Goal: Register for event/course

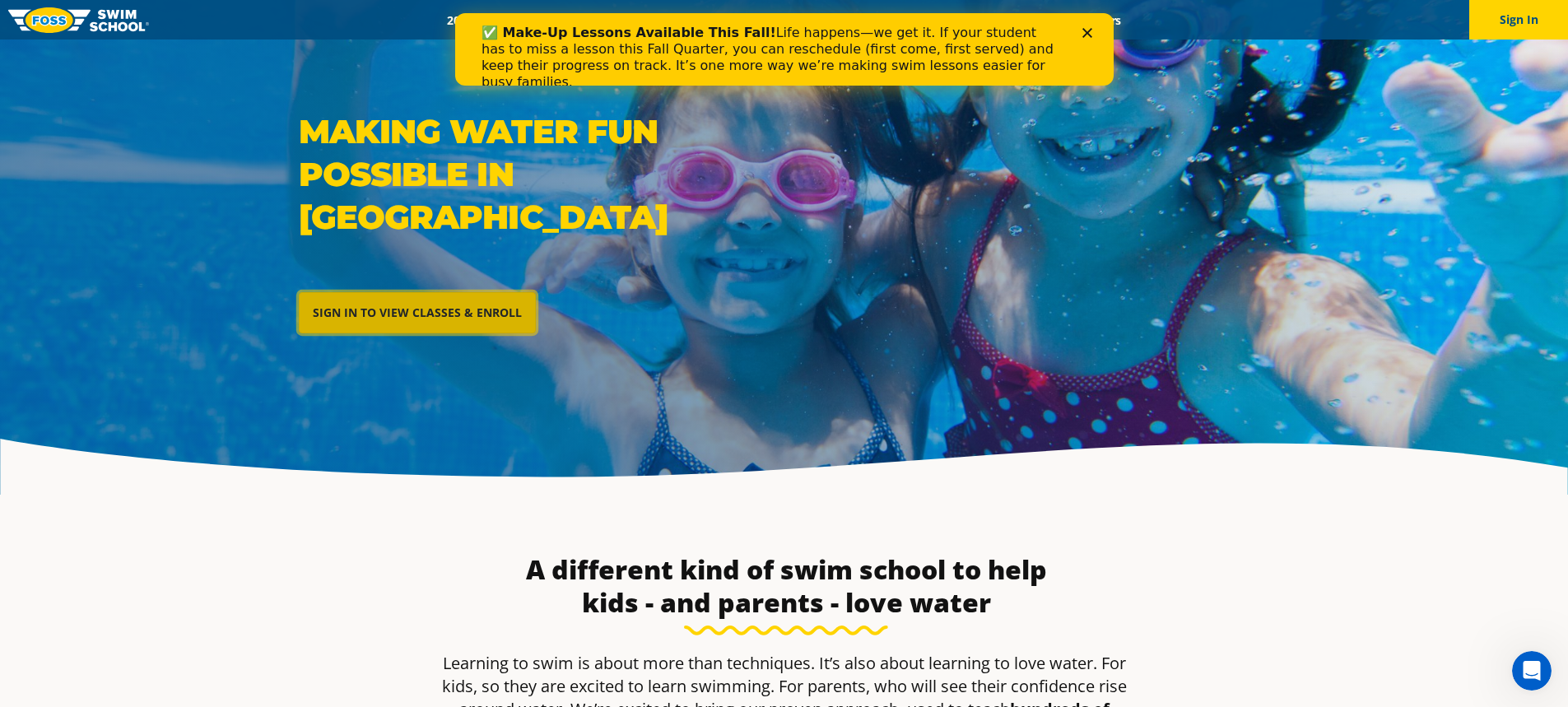
click at [421, 292] on link "SIGN IN TO VIEW CLASSES & ENROLL" at bounding box center [417, 313] width 237 height 41
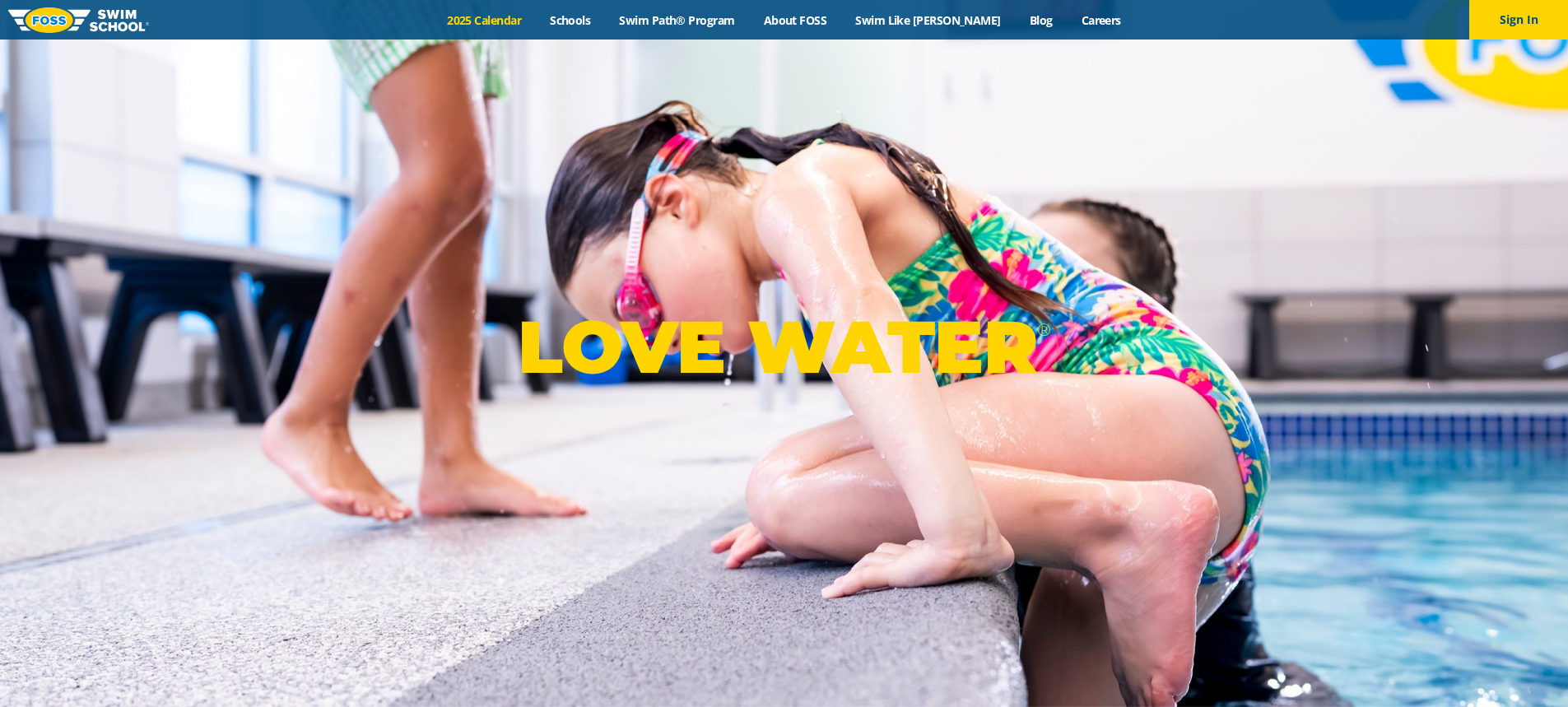
click at [526, 20] on link "2025 Calendar" at bounding box center [484, 20] width 103 height 15
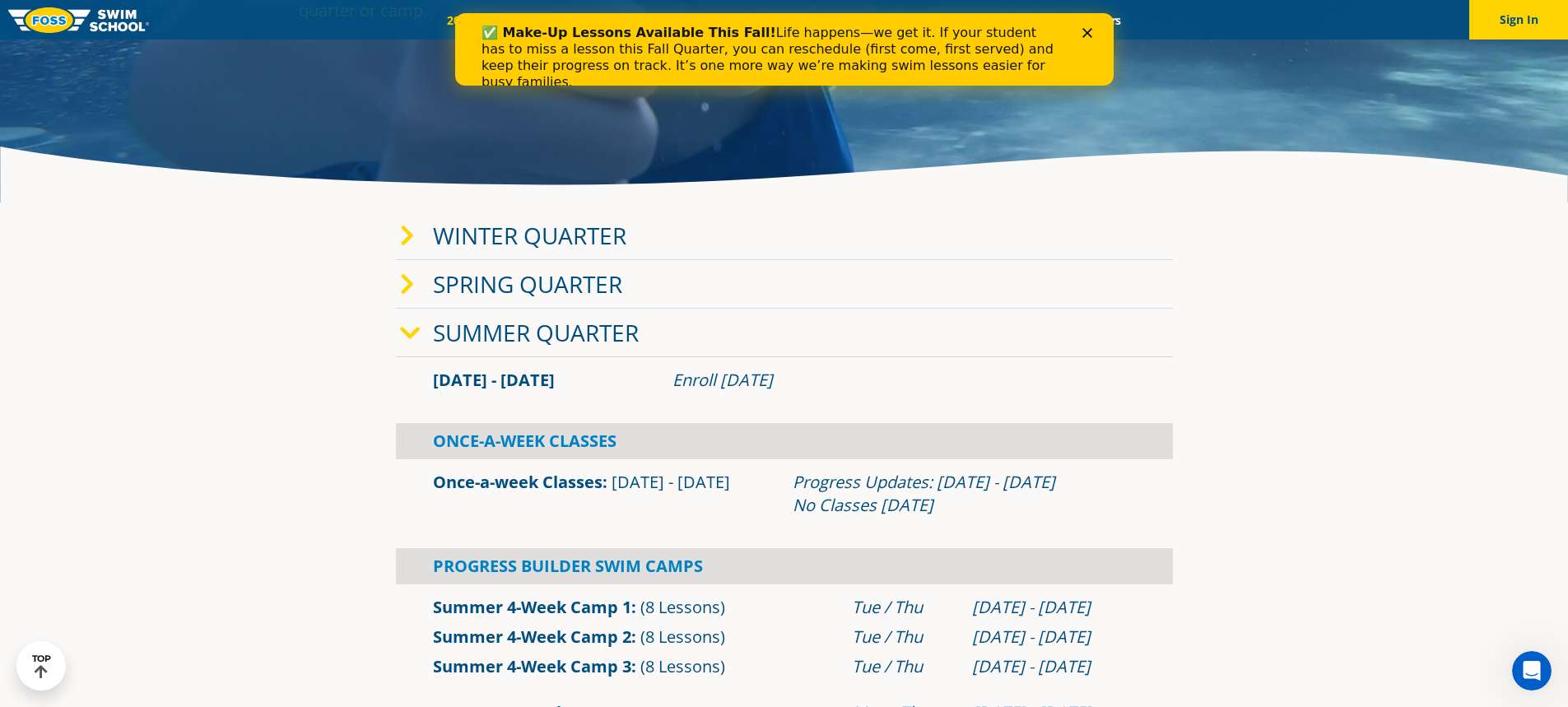
scroll to position [330, 0]
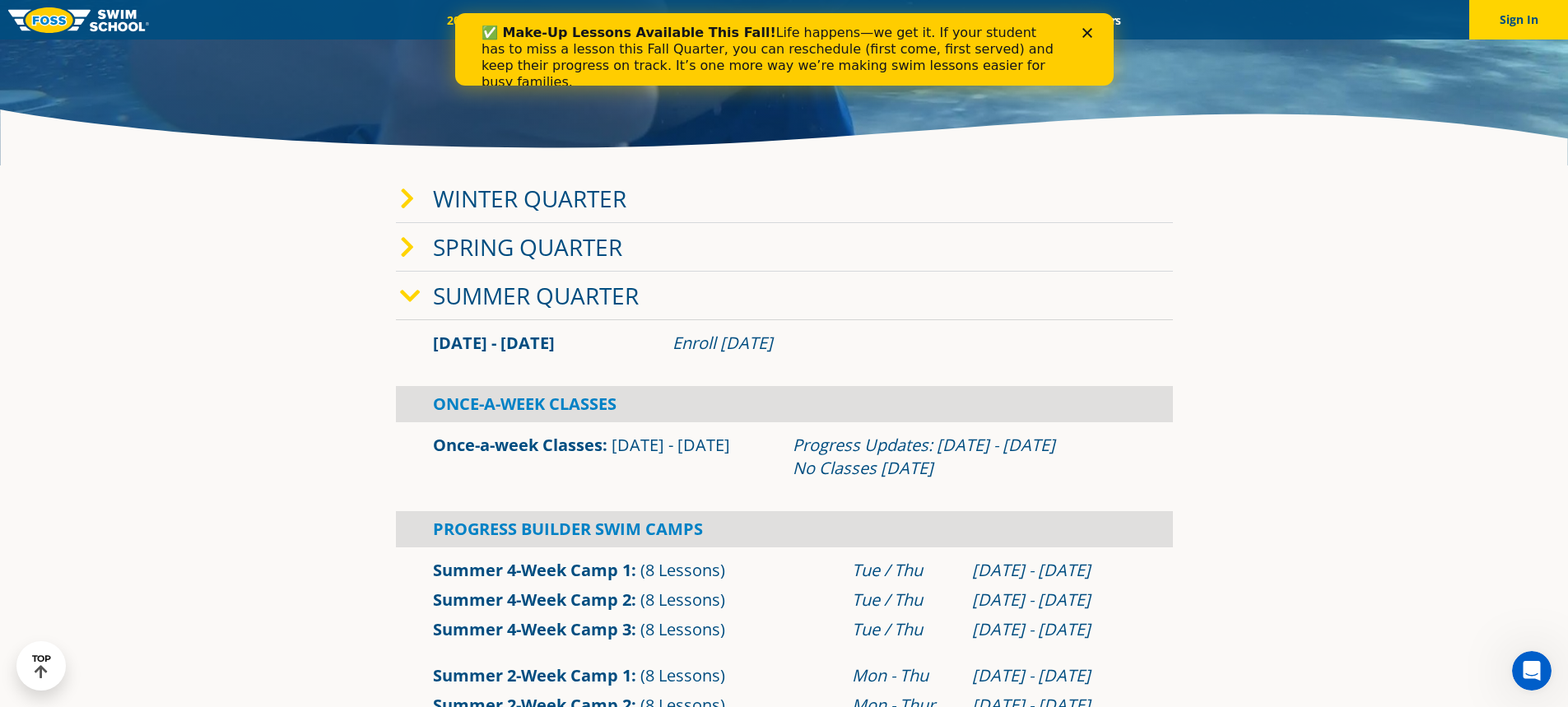
click at [493, 194] on link "Winter Quarter" at bounding box center [529, 198] width 193 height 31
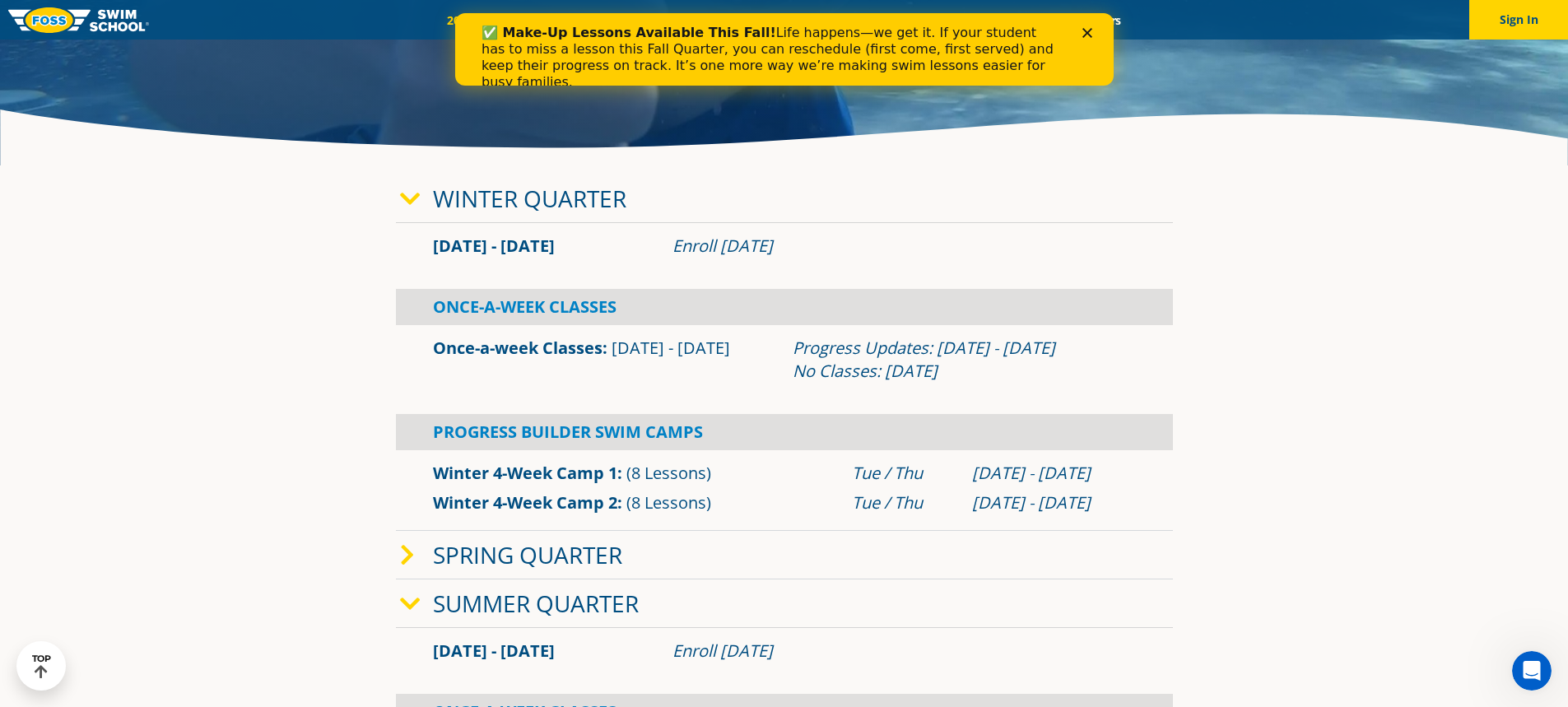
click at [489, 197] on link "Winter Quarter" at bounding box center [529, 198] width 193 height 31
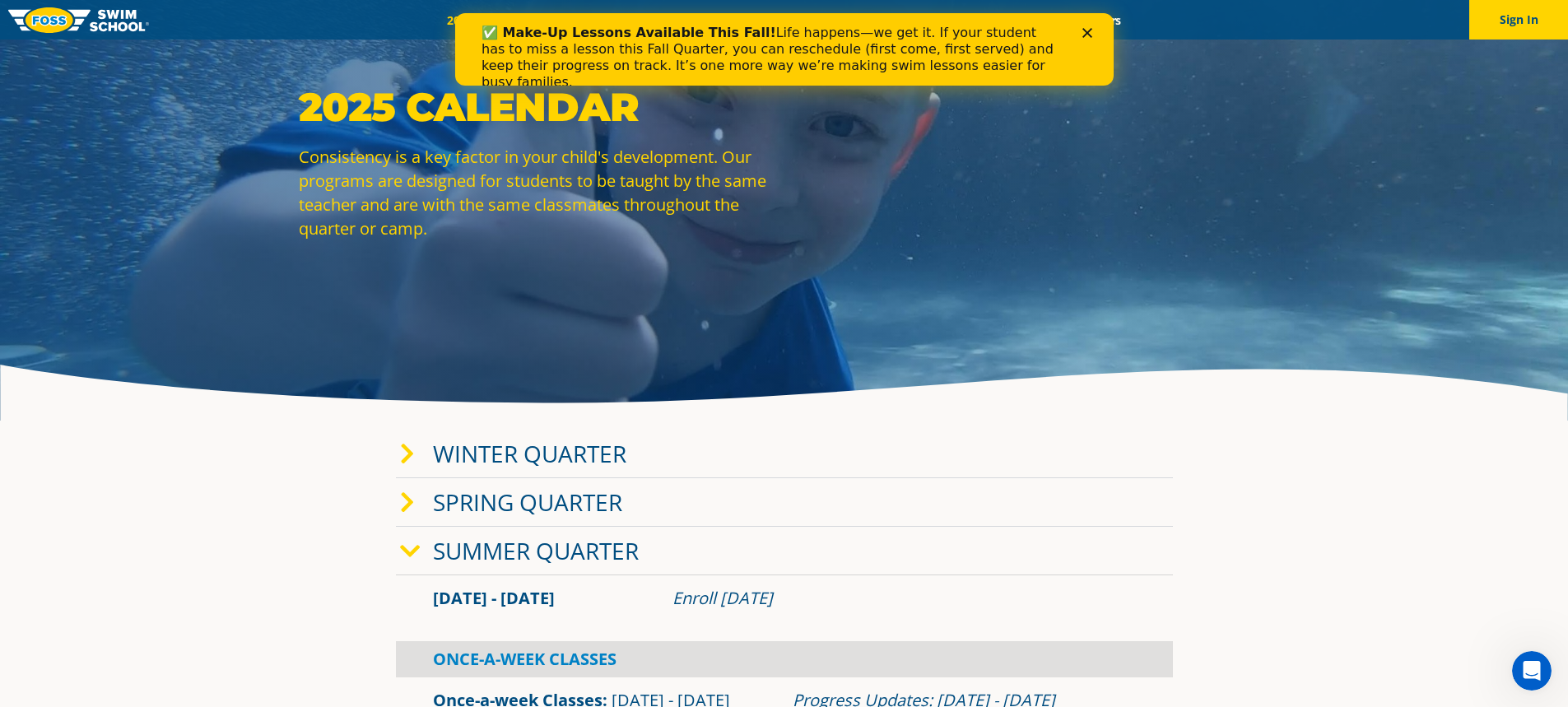
scroll to position [82, 0]
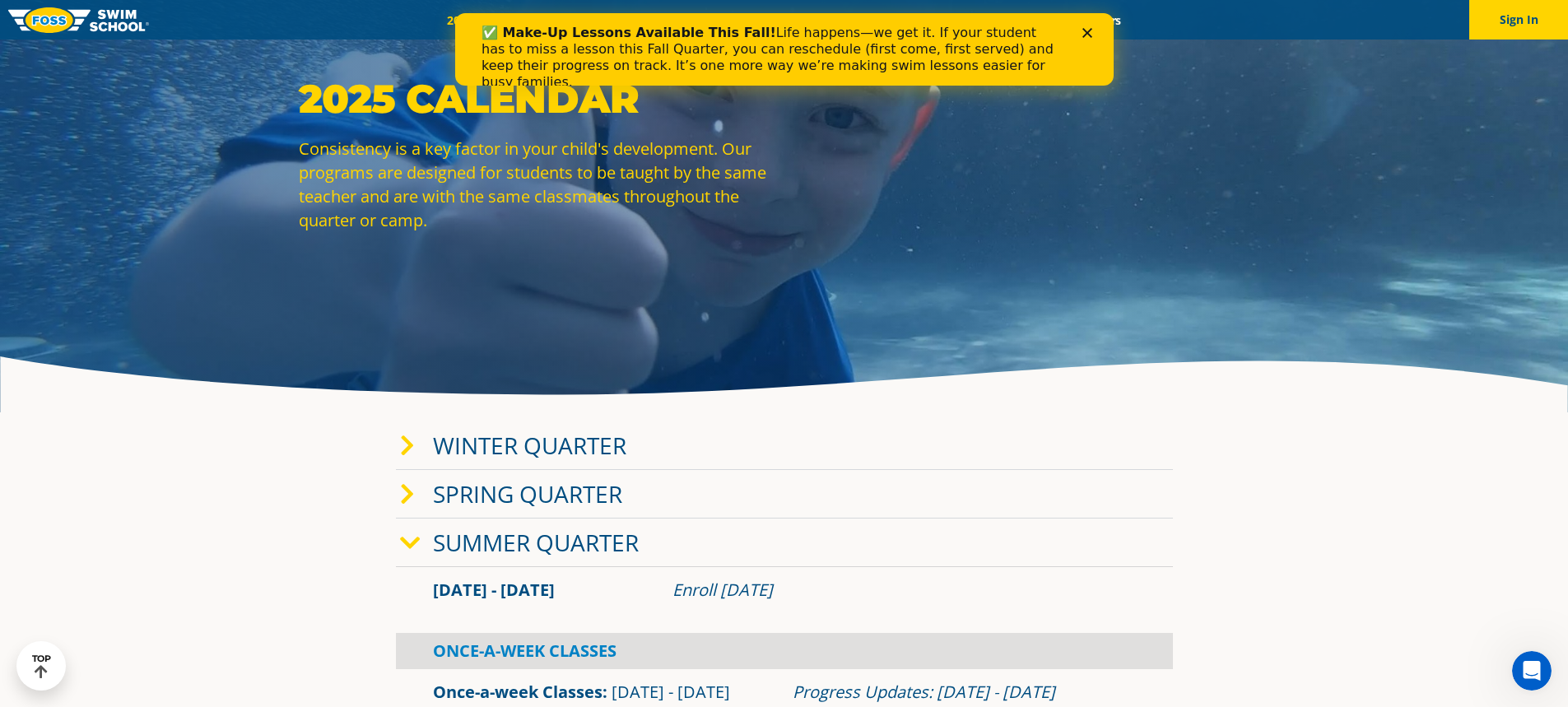
click at [412, 546] on icon at bounding box center [410, 544] width 21 height 23
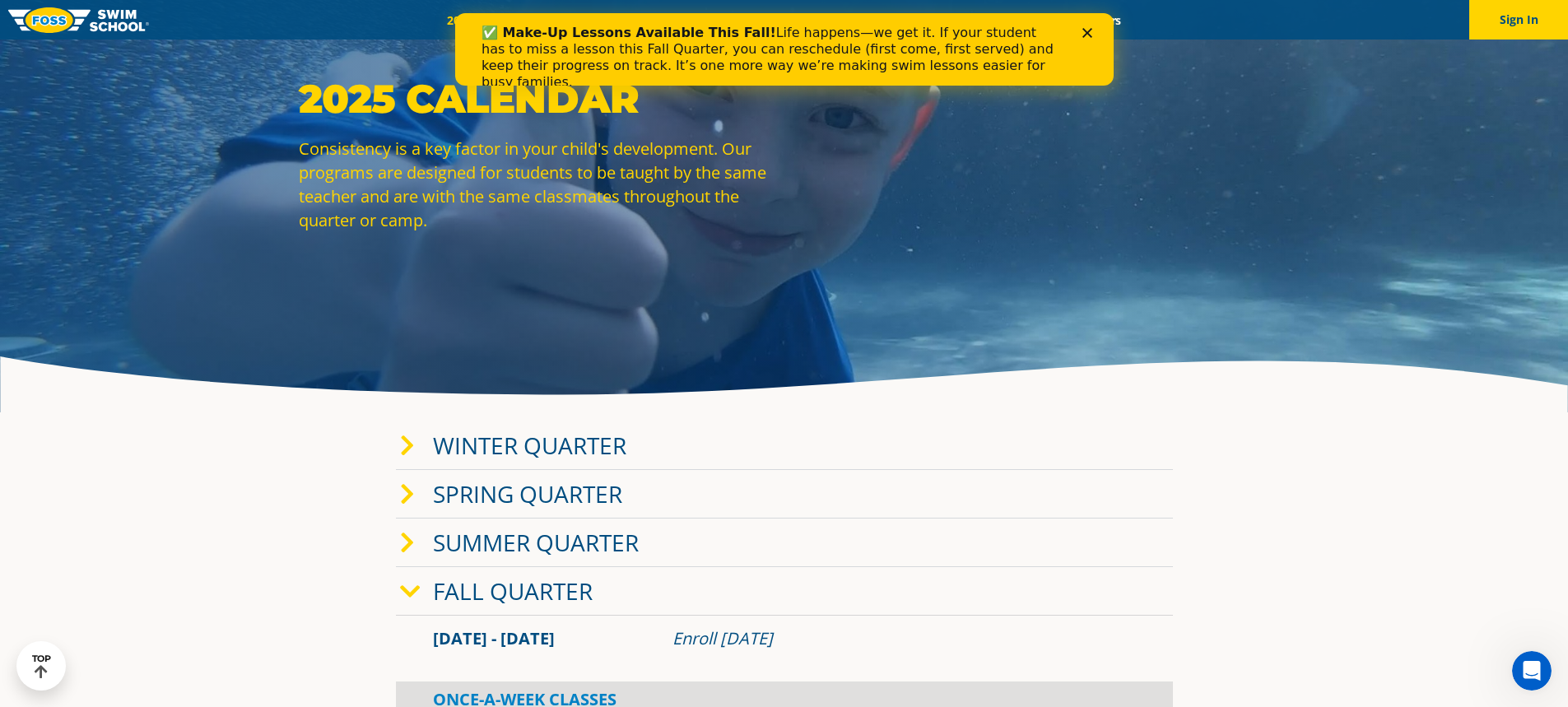
click at [414, 586] on icon at bounding box center [410, 592] width 21 height 23
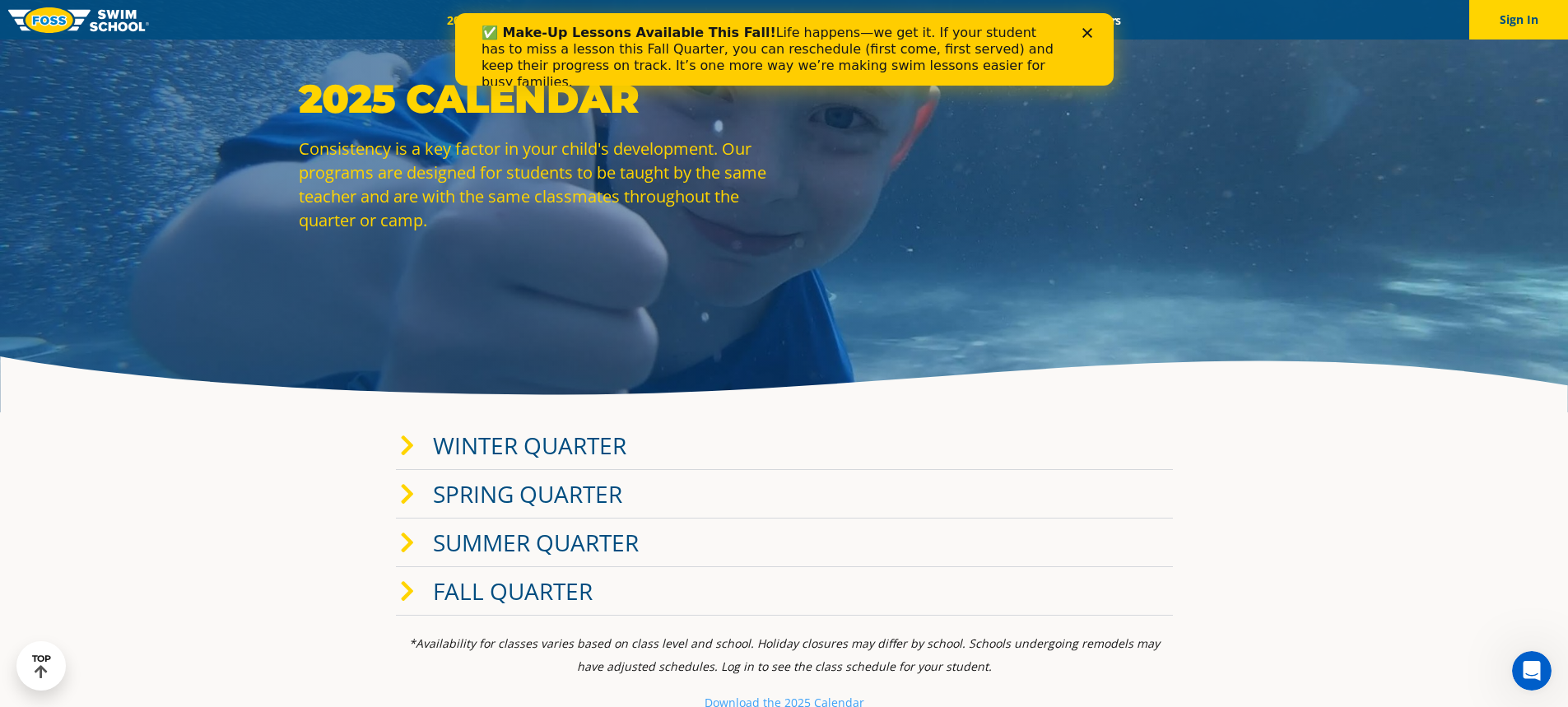
click at [391, 582] on div "Winter Quarter Jan 2 - Mar 12 Enroll Nov 12, 2024 Once-A-Week Classes Once-a-we…" at bounding box center [784, 518] width 793 height 211
click at [401, 585] on icon at bounding box center [407, 592] width 15 height 23
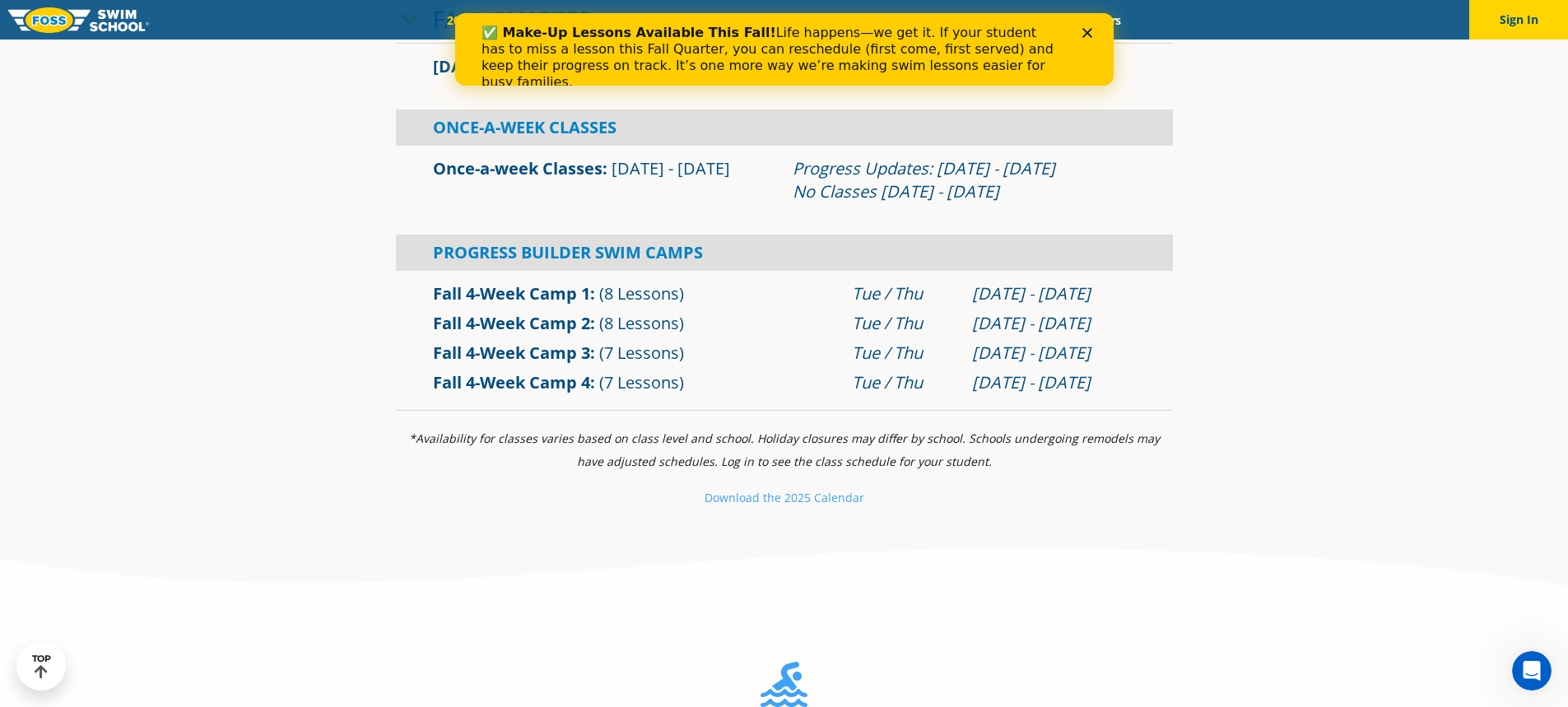
scroll to position [659, 0]
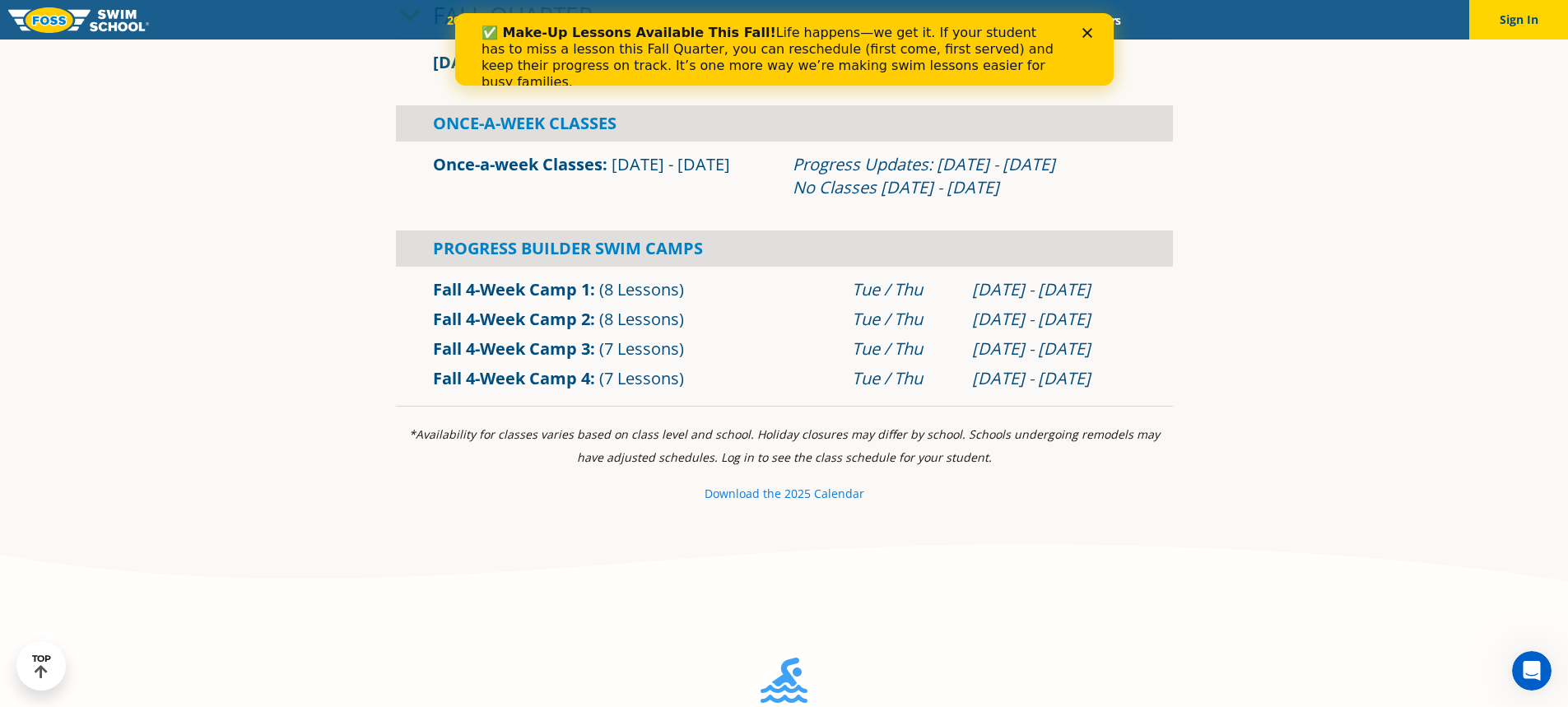
click at [816, 495] on small "e 2025 Calendar" at bounding box center [819, 493] width 90 height 15
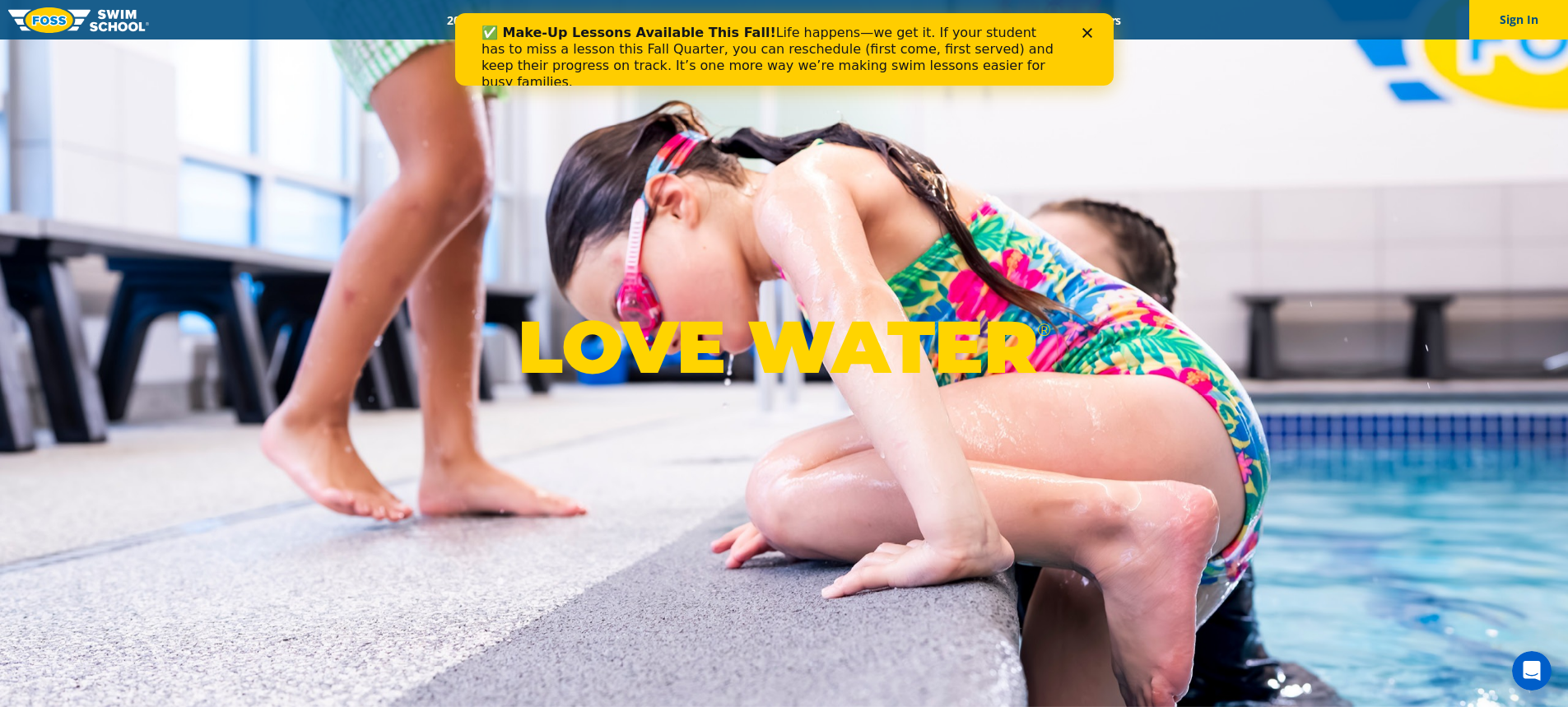
click at [561, 127] on div "LOVE WATER ®" at bounding box center [784, 353] width 1568 height 707
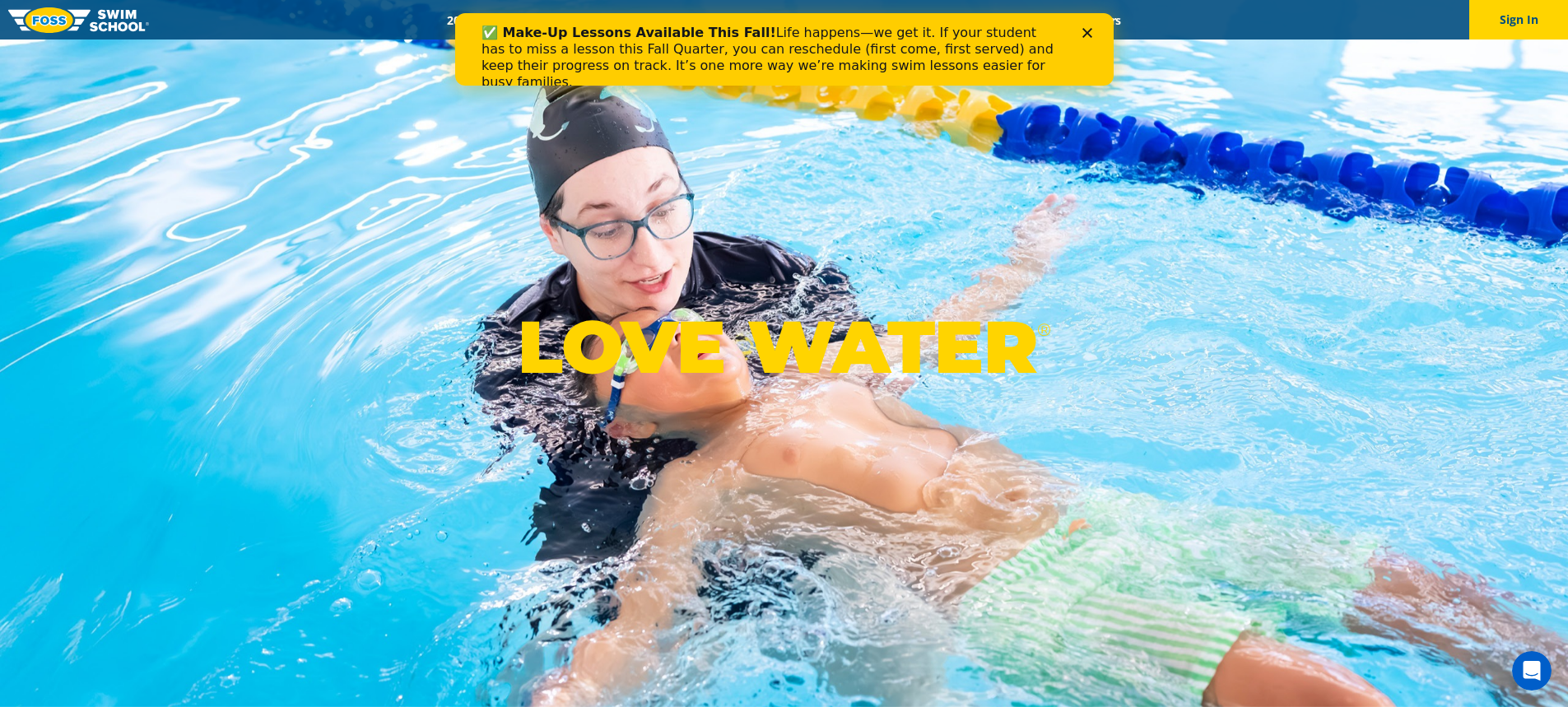
click at [1085, 27] on div "✅ Make-Up Lessons Available This Fall! Life happens—we get it. If your student …" at bounding box center [784, 57] width 605 height 76
click at [1083, 30] on polygon "Close" at bounding box center [1086, 32] width 10 height 10
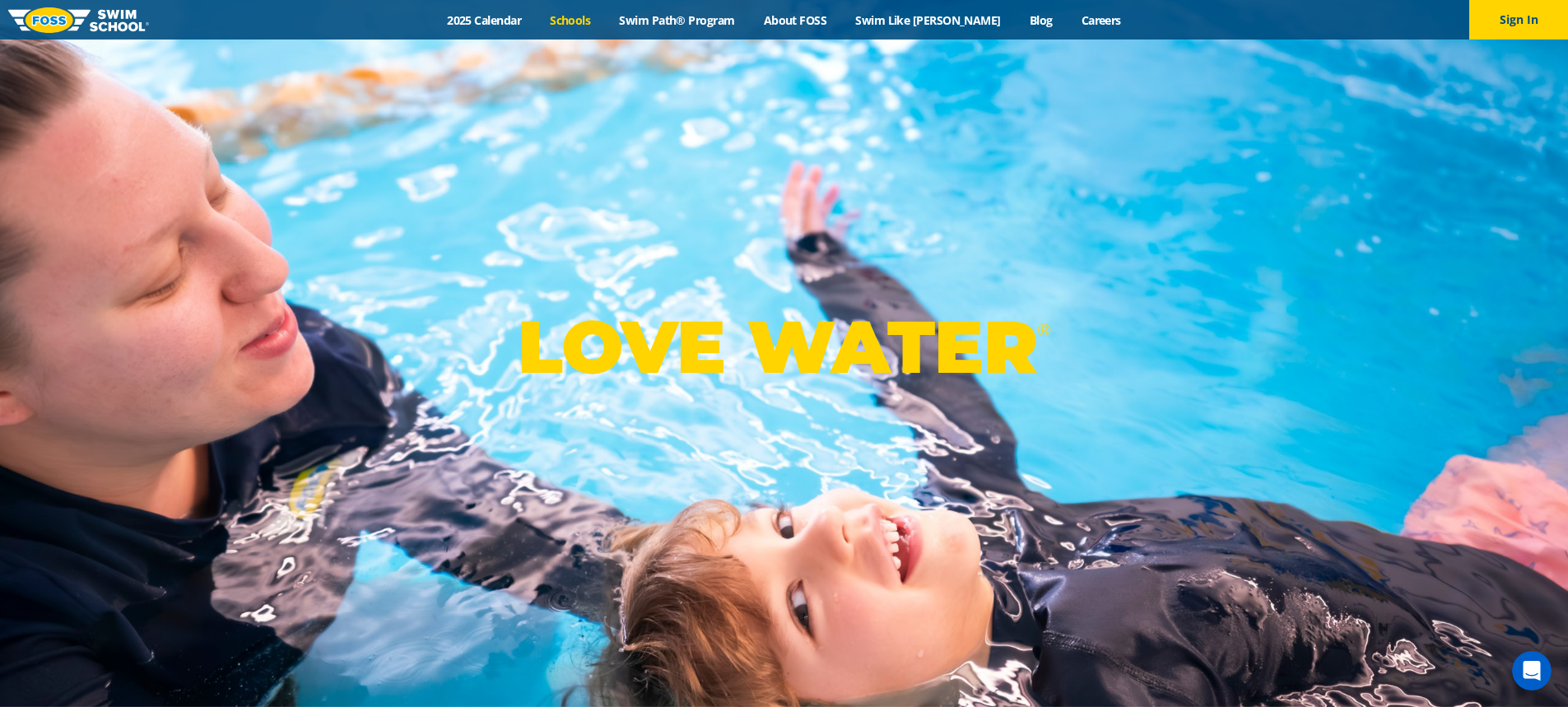
click at [581, 24] on link "Schools" at bounding box center [570, 20] width 69 height 15
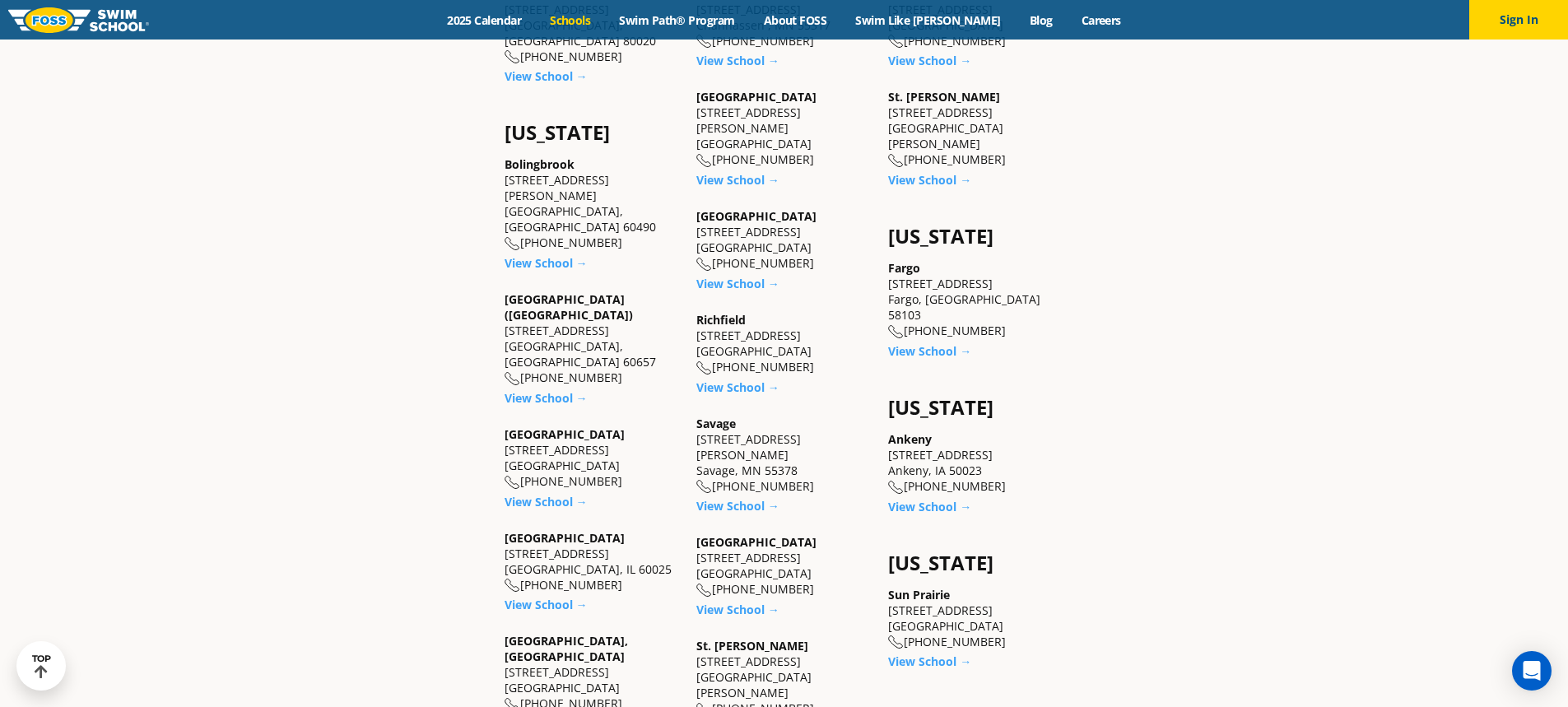
scroll to position [1235, 0]
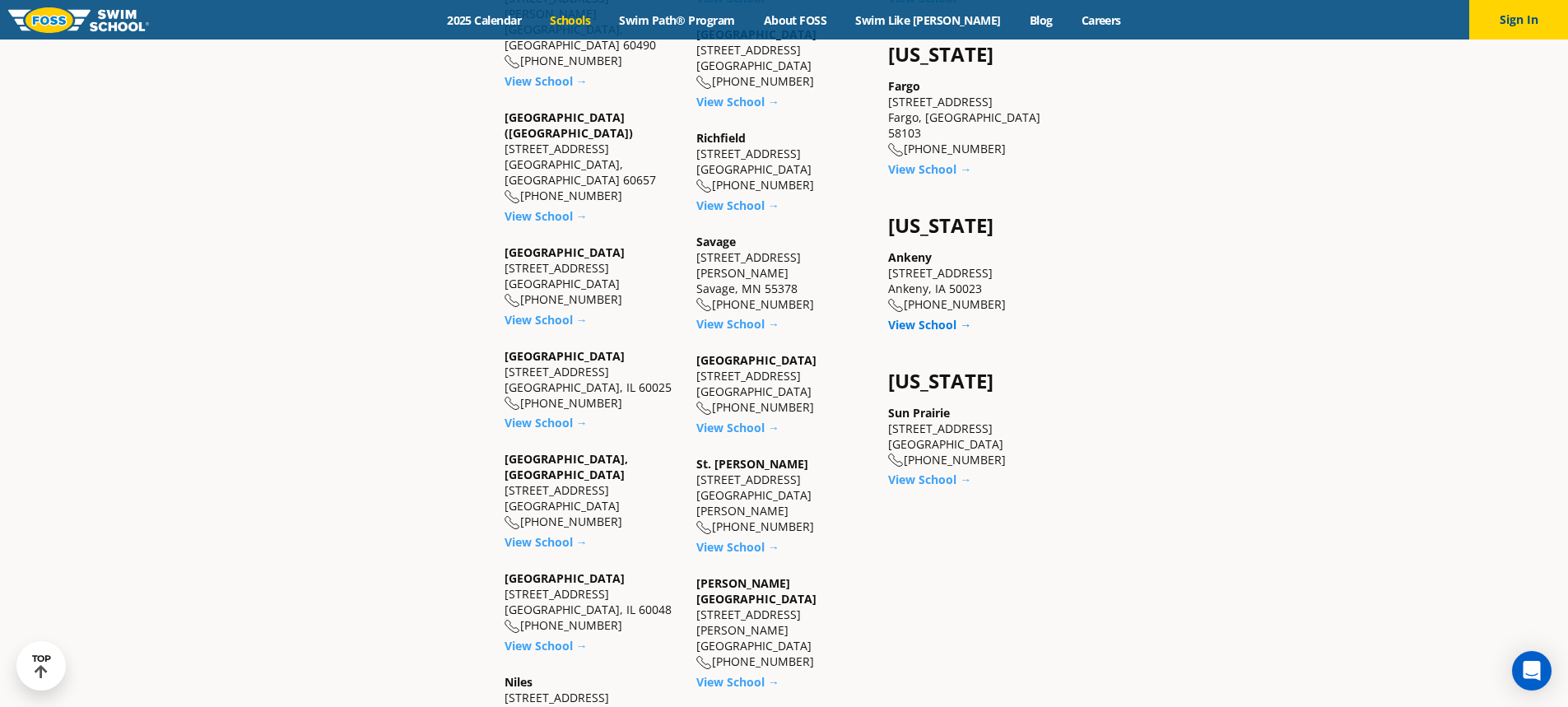
click at [939, 317] on link "View School →" at bounding box center [930, 324] width 83 height 15
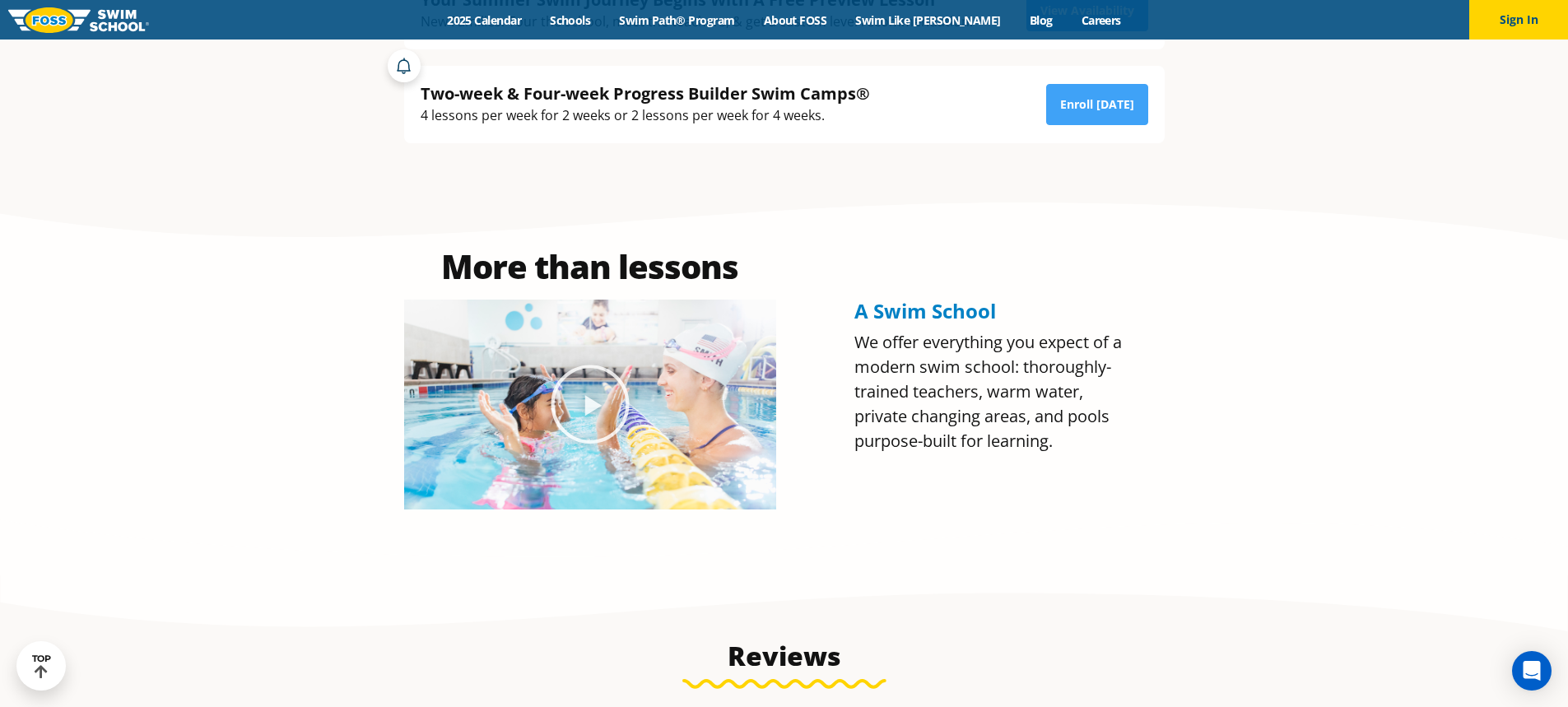
scroll to position [247, 0]
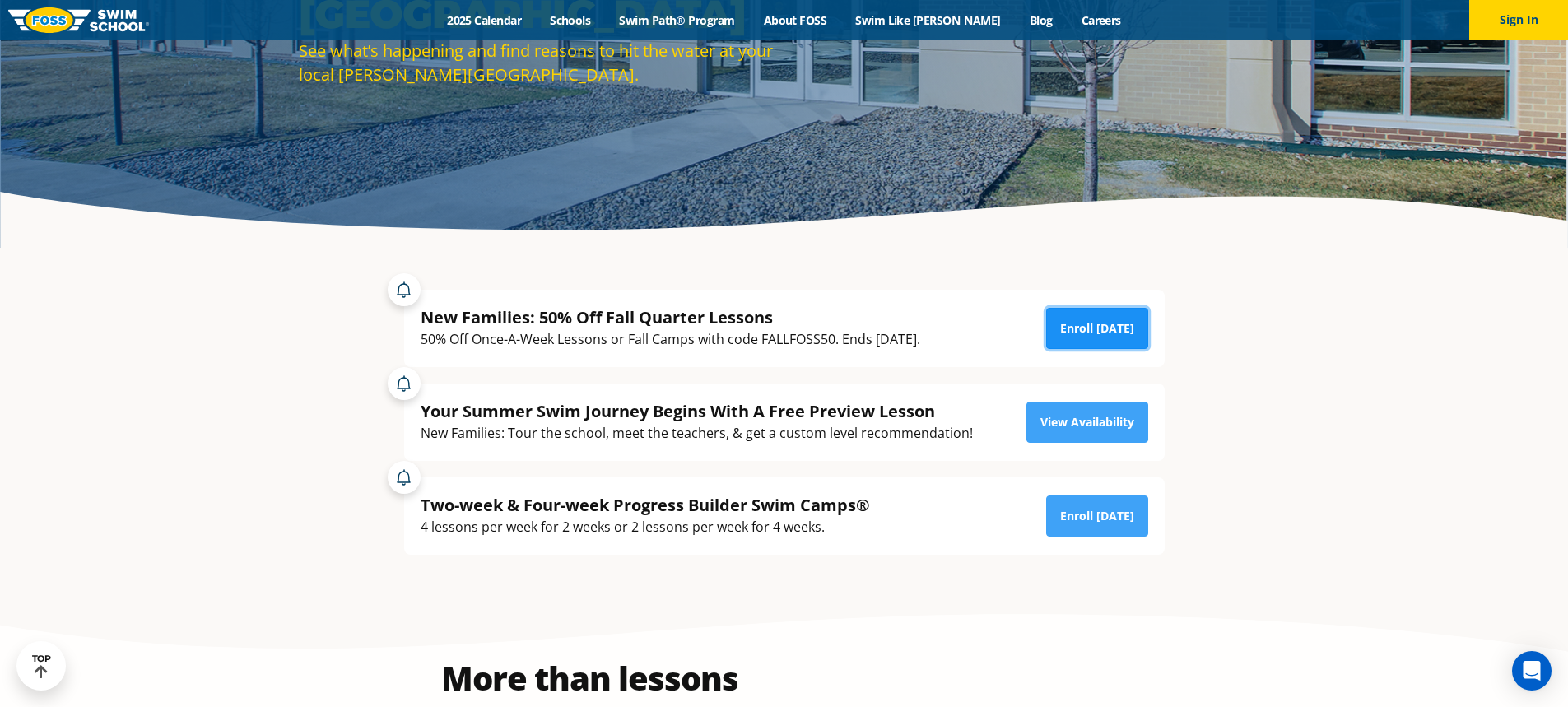
click at [1091, 341] on link "Enroll [DATE]" at bounding box center [1097, 329] width 102 height 41
